Goal: Use online tool/utility: Utilize a website feature to perform a specific function

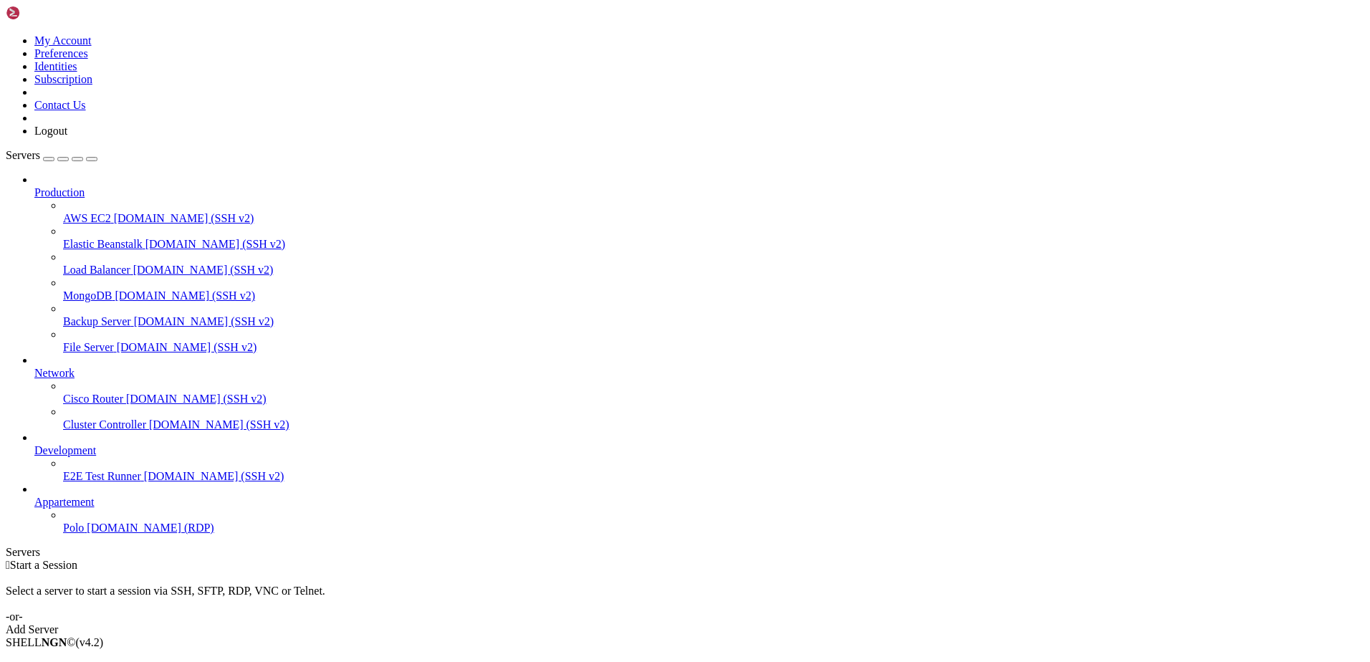
click at [84, 534] on span "Polo" at bounding box center [73, 528] width 21 height 12
click at [88, 534] on span "[DOMAIN_NAME] (RDP)" at bounding box center [150, 528] width 127 height 12
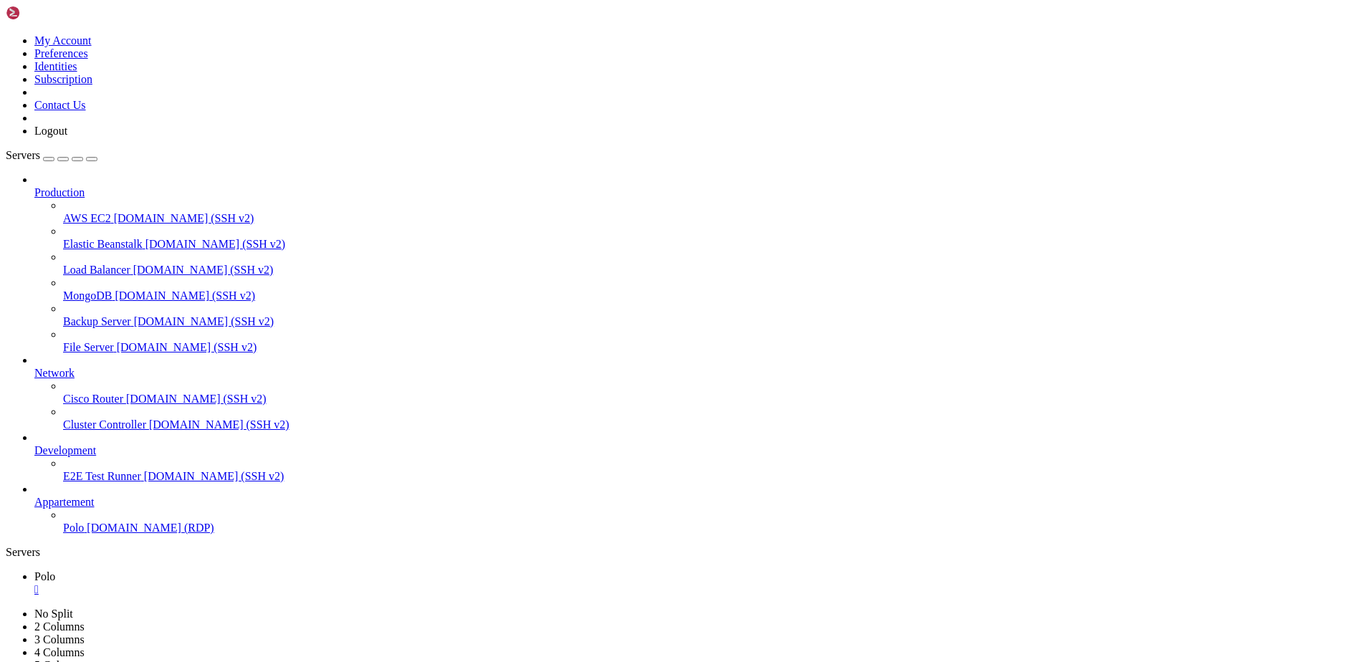
click at [92, 159] on icon "button" at bounding box center [92, 159] width 0 height 0
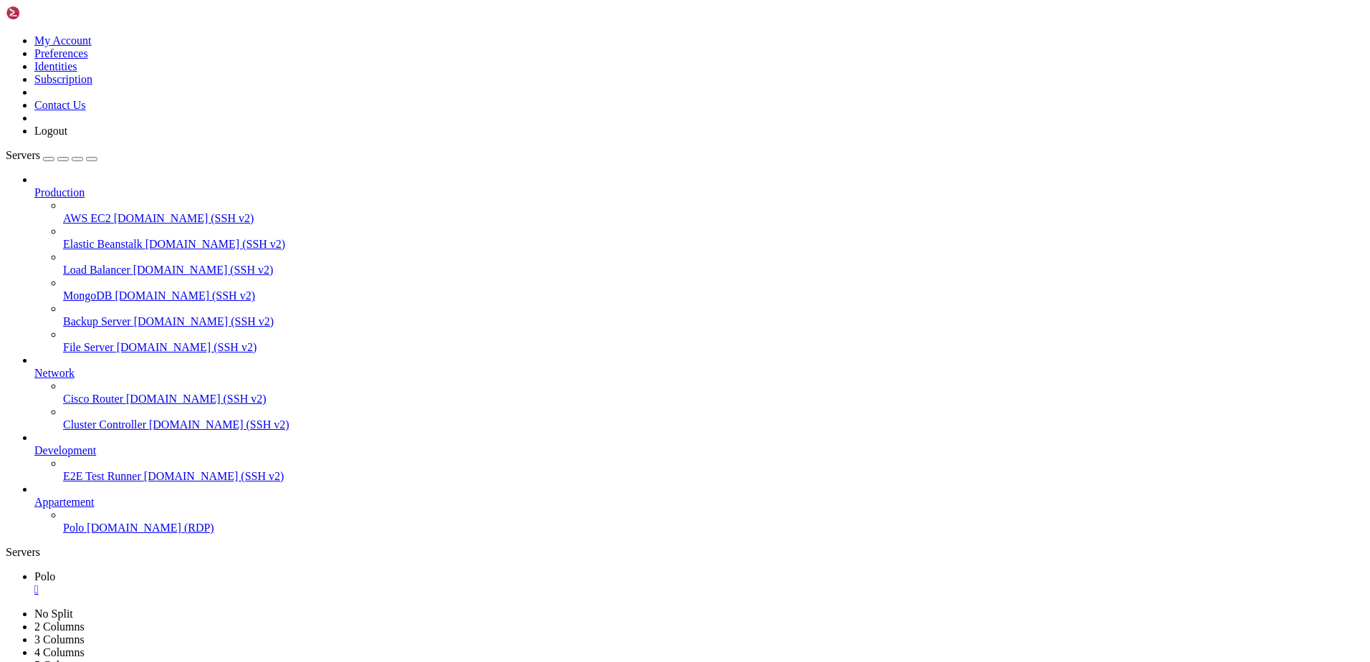
drag, startPoint x: 1130, startPoint y: 911, endPoint x: 667, endPoint y: 1113, distance: 505.1
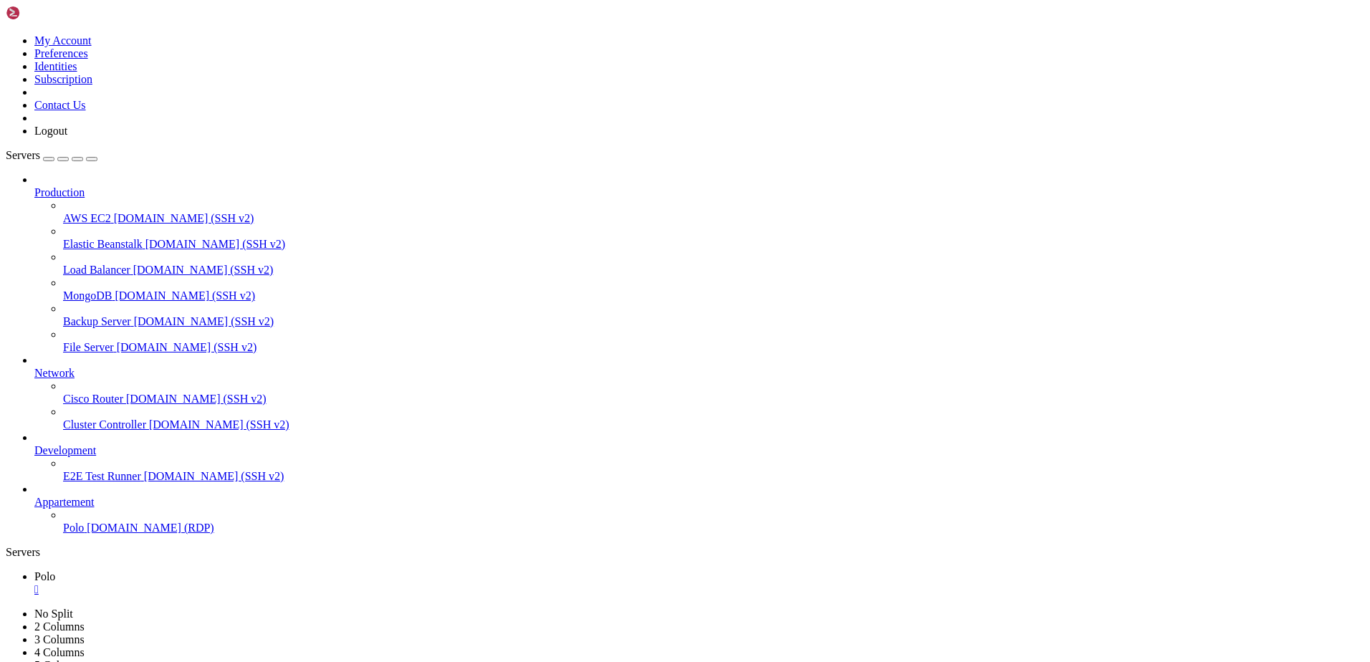
drag, startPoint x: 470, startPoint y: 912, endPoint x: 275, endPoint y: 911, distance: 194.9
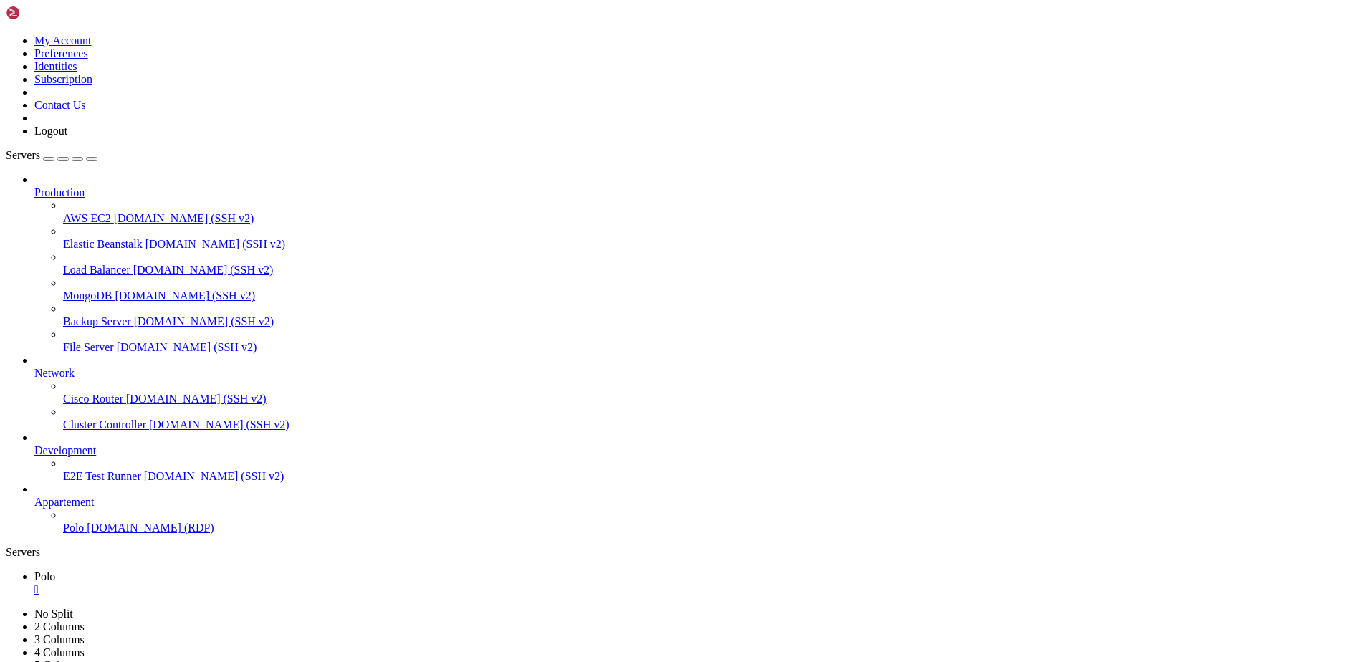
drag, startPoint x: 670, startPoint y: 772, endPoint x: 378, endPoint y: 907, distance: 321.3
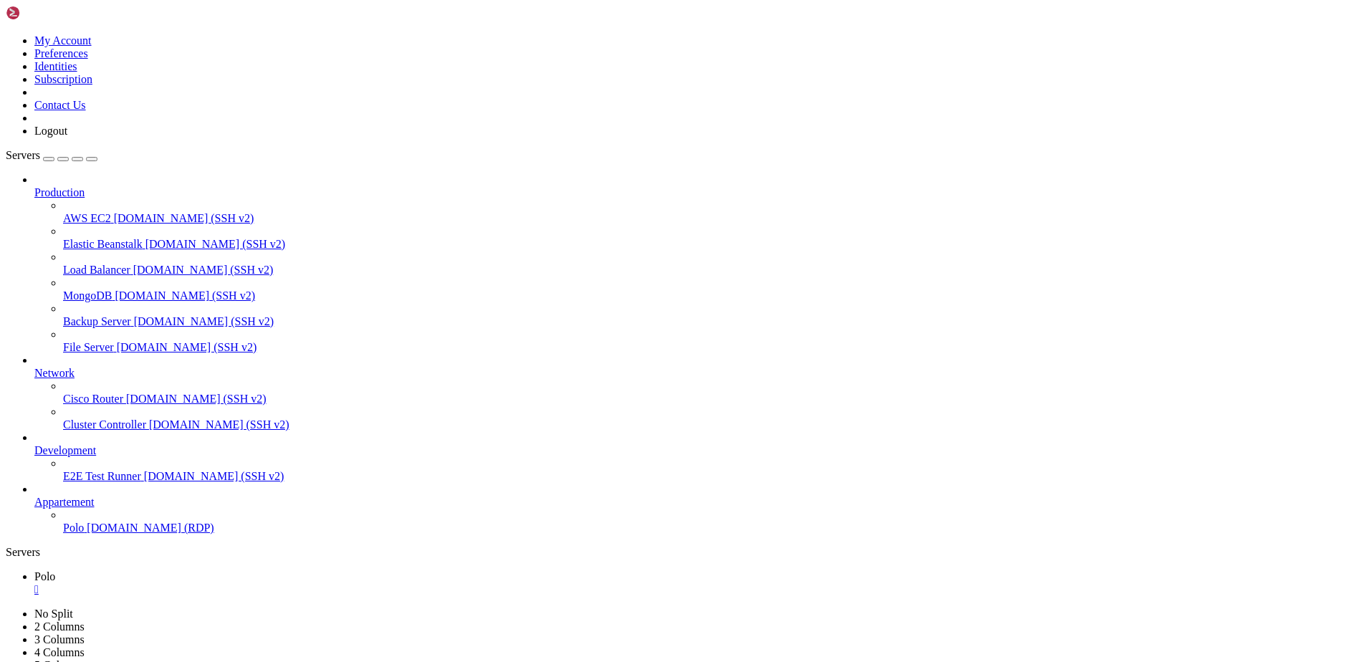
drag, startPoint x: 692, startPoint y: 1057, endPoint x: 620, endPoint y: 1053, distance: 72.5
